Goal: Task Accomplishment & Management: Manage account settings

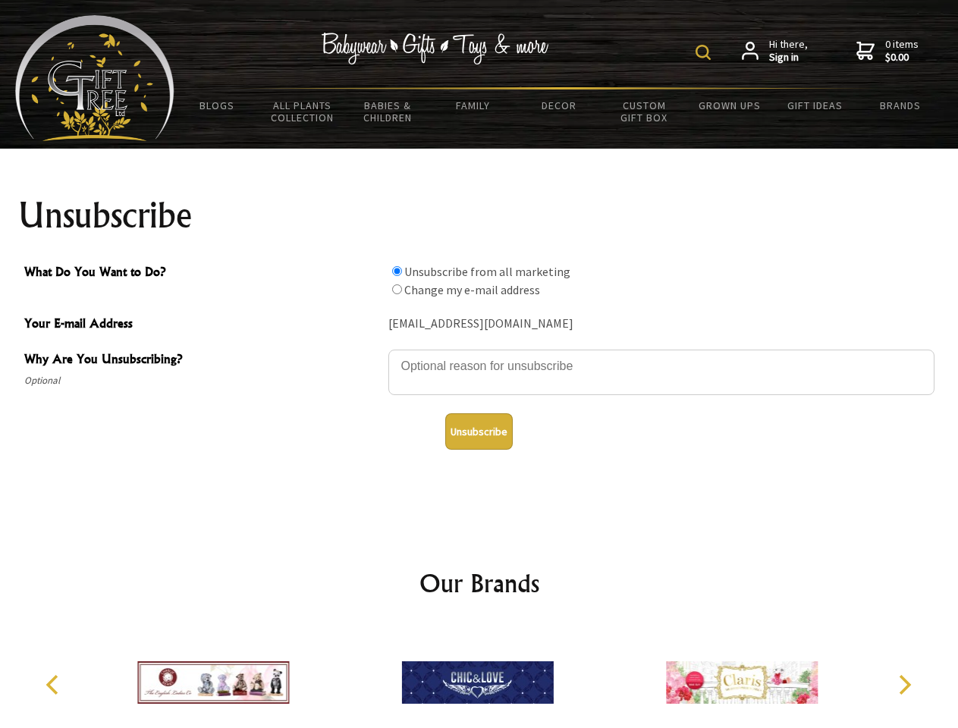
click at [705, 52] on img at bounding box center [702, 52] width 15 height 15
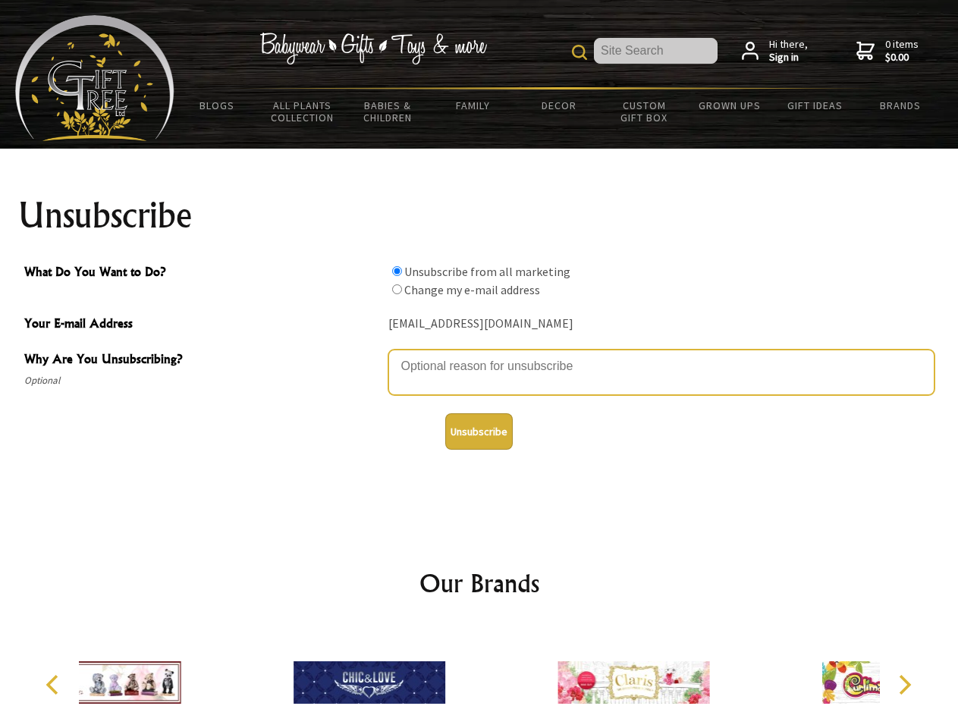
click at [479, 355] on textarea "Why Are You Unsubscribing?" at bounding box center [661, 372] width 546 height 45
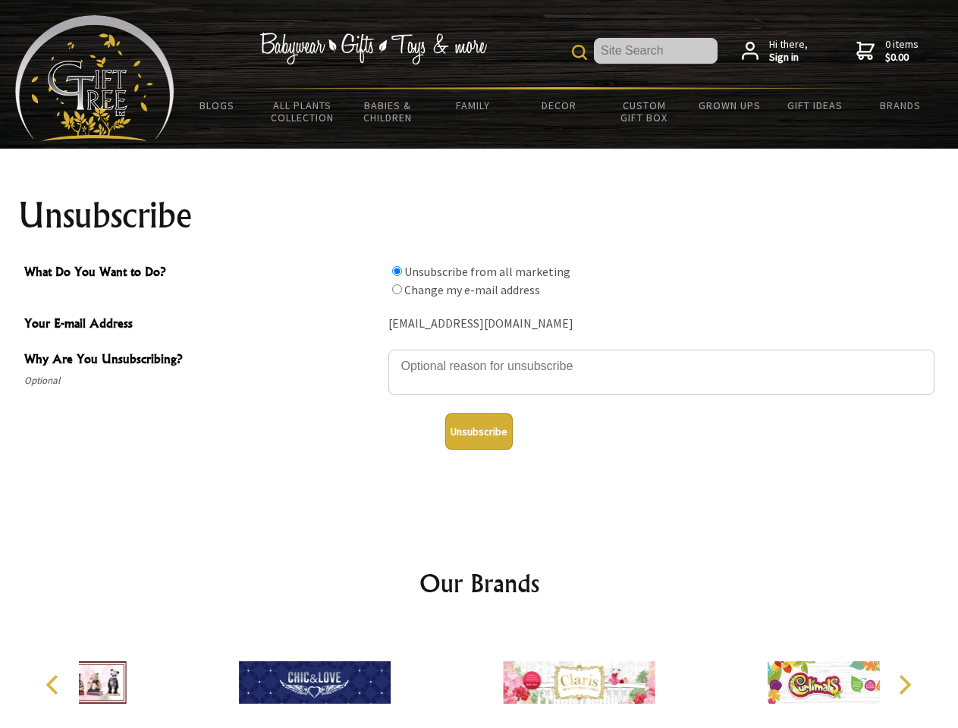
click at [397, 271] on input "What Do You Want to Do?" at bounding box center [397, 271] width 10 height 10
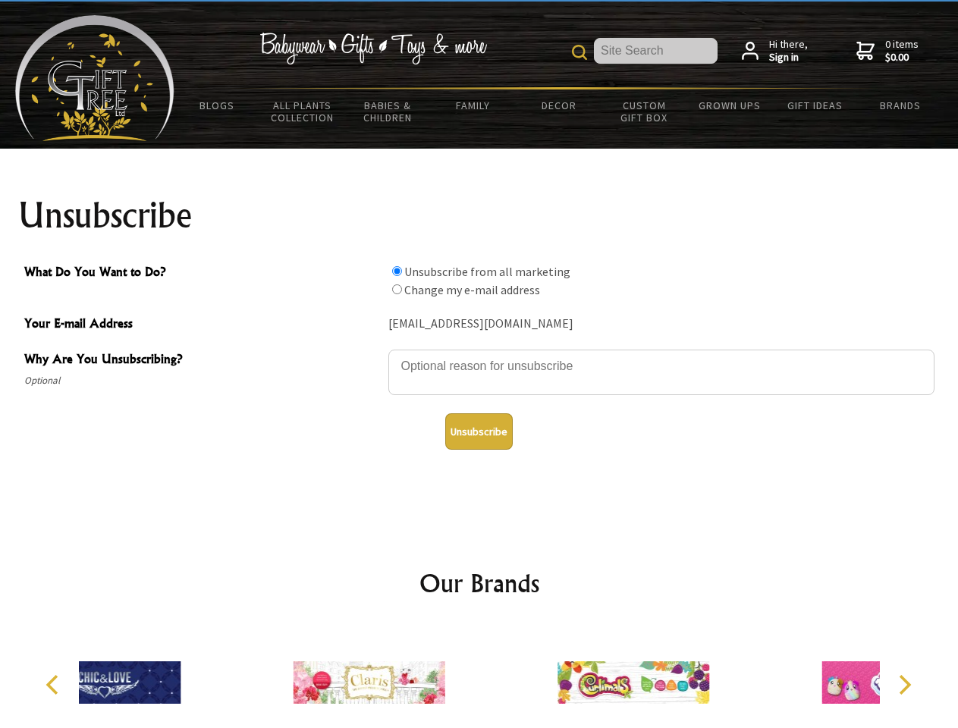
click at [397, 289] on input "What Do You Want to Do?" at bounding box center [397, 289] width 10 height 10
radio input "true"
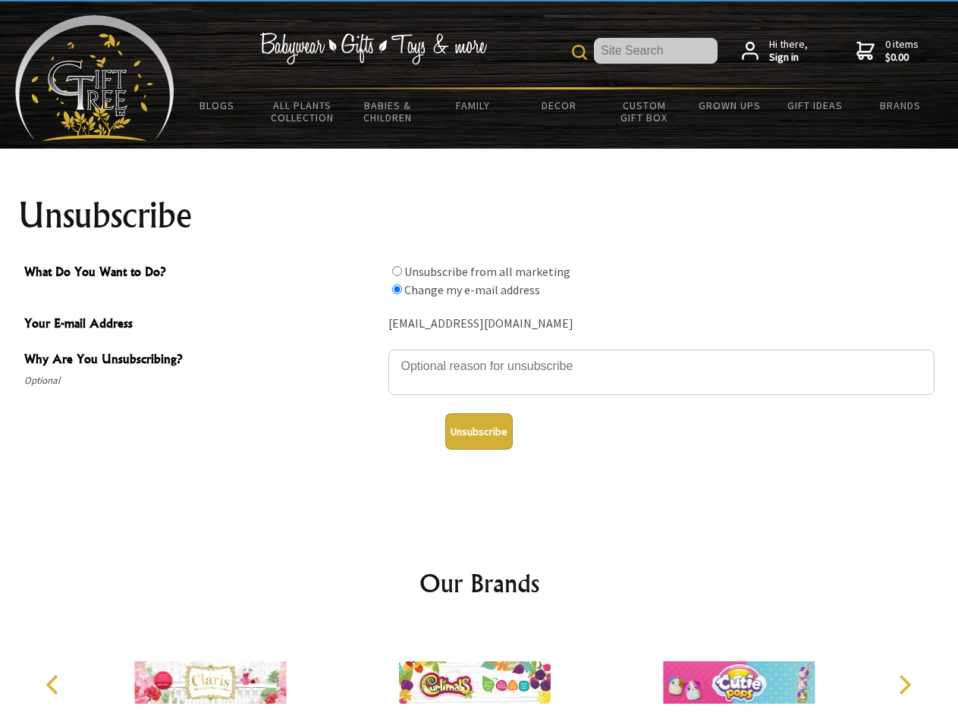
click at [478, 431] on button "Unsubscribe" at bounding box center [478, 431] width 67 height 36
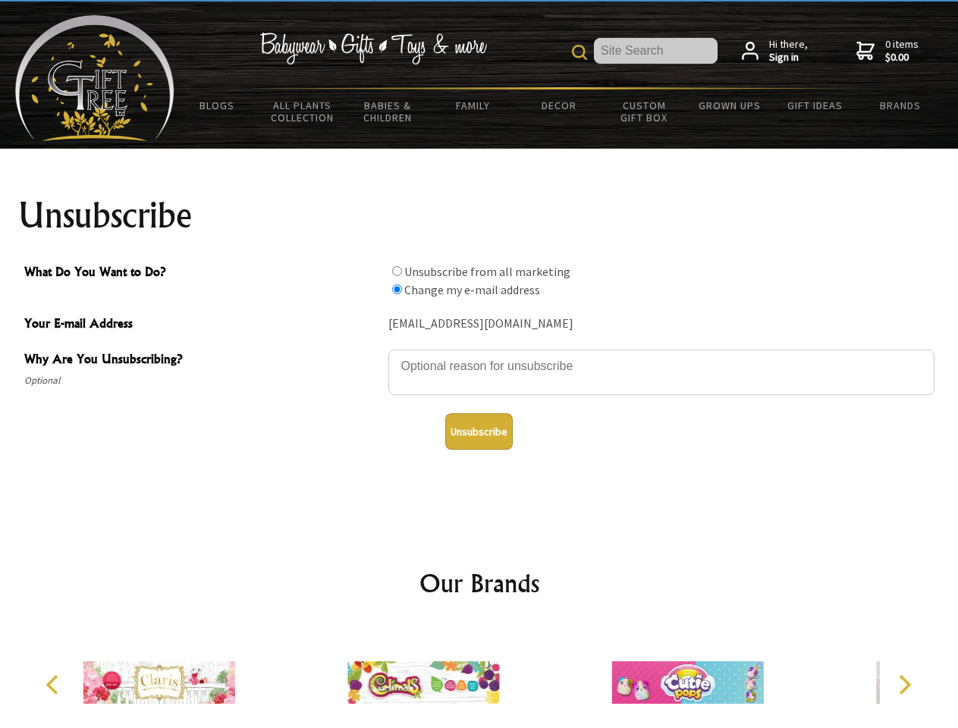
click at [55, 685] on icon "Previous" at bounding box center [54, 685] width 20 height 20
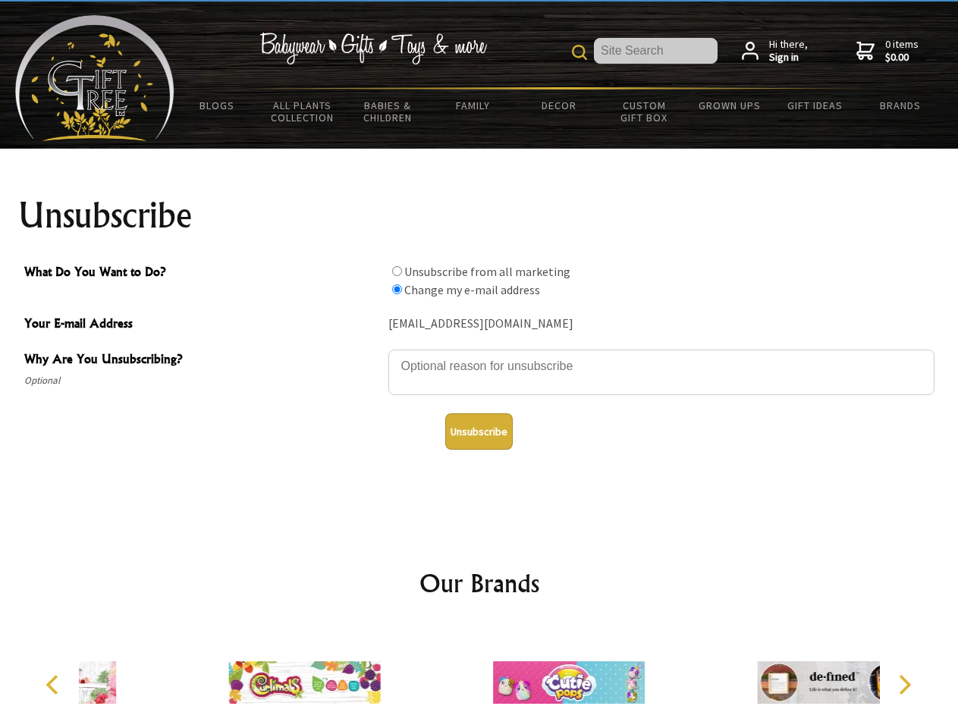
click at [904, 685] on icon "Next" at bounding box center [903, 685] width 20 height 20
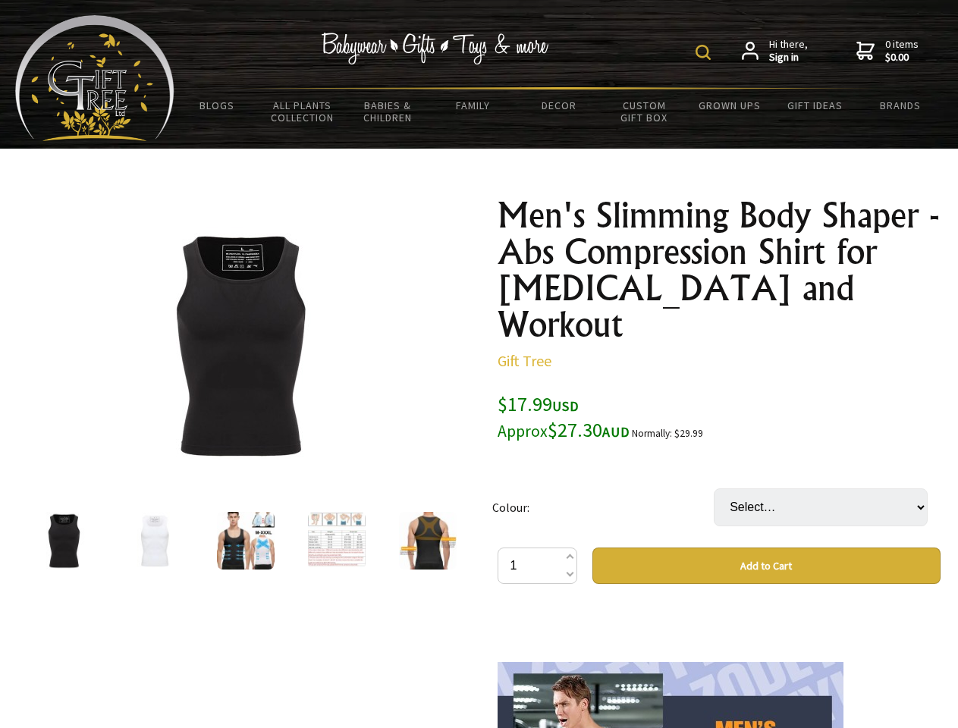
click at [705, 52] on img at bounding box center [702, 52] width 15 height 15
